Goal: Contribute content: Add original content to the website for others to see

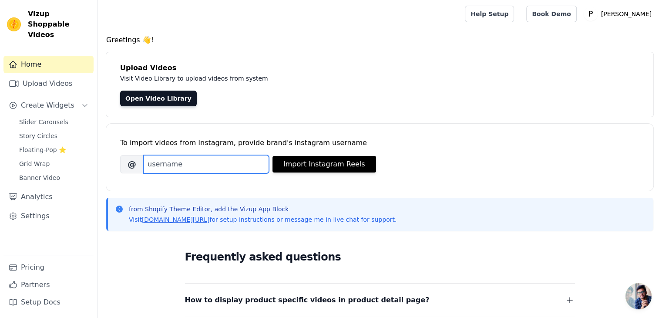
click at [227, 166] on input "Brand's Instagram Username" at bounding box center [206, 164] width 125 height 18
type input "o"
type input "boorbban_store"
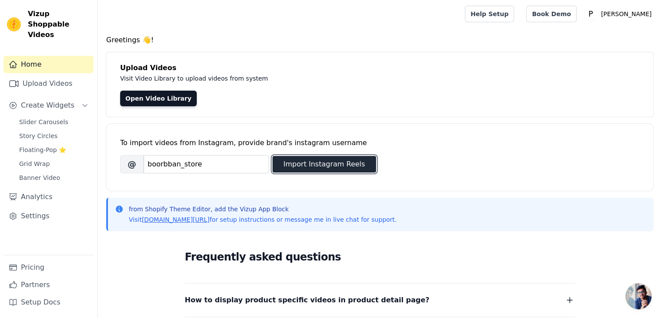
click at [348, 171] on button "Import Instagram Reels" at bounding box center [325, 164] width 104 height 17
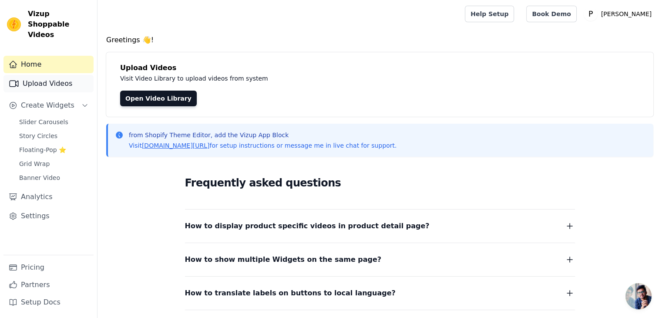
click at [75, 75] on link "Upload Videos" at bounding box center [48, 83] width 90 height 17
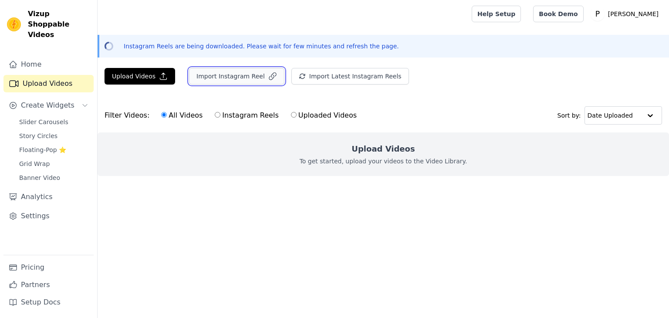
click at [242, 81] on button "Import Instagram Reel" at bounding box center [236, 76] width 95 height 17
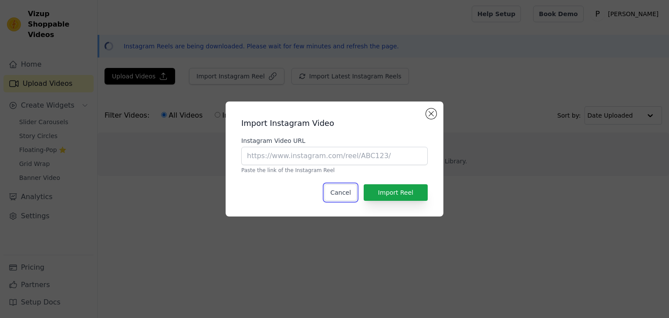
drag, startPoint x: 340, startPoint y: 192, endPoint x: 341, endPoint y: 183, distance: 8.4
click at [340, 187] on button "Cancel" at bounding box center [340, 192] width 32 height 17
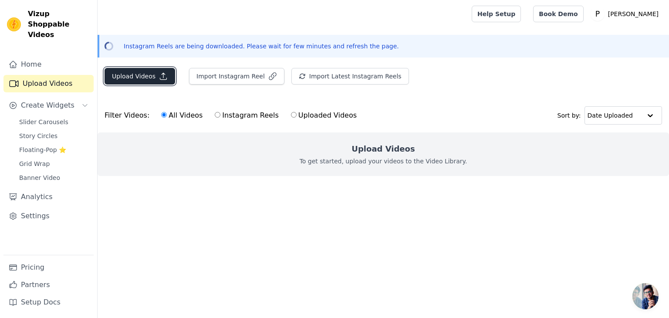
click at [147, 75] on button "Upload Videos" at bounding box center [139, 76] width 71 height 17
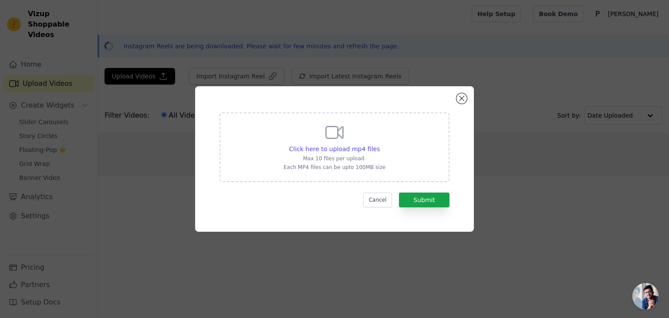
click at [439, 192] on form "Click here to upload mp4 files Max 10 files per upload. Each MP4 files can be u…" at bounding box center [334, 159] width 230 height 95
click at [435, 195] on button "Submit" at bounding box center [424, 199] width 50 height 15
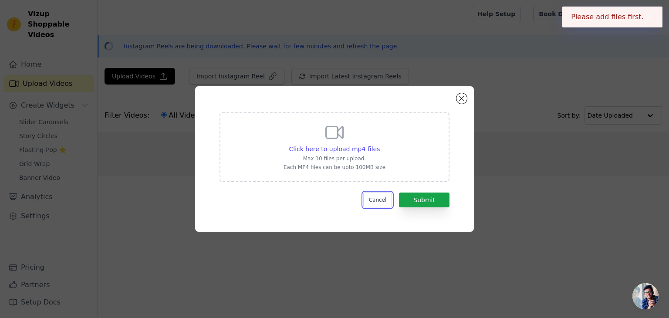
click at [379, 201] on button "Cancel" at bounding box center [377, 199] width 29 height 15
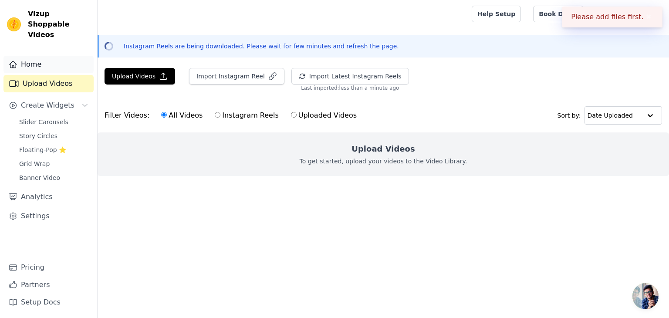
click at [49, 56] on link "Home" at bounding box center [48, 64] width 90 height 17
